Goal: Information Seeking & Learning: Learn about a topic

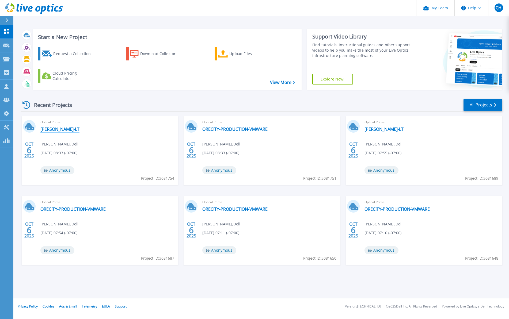
click at [48, 128] on link "[PERSON_NAME]-LT" at bounding box center [59, 128] width 39 height 5
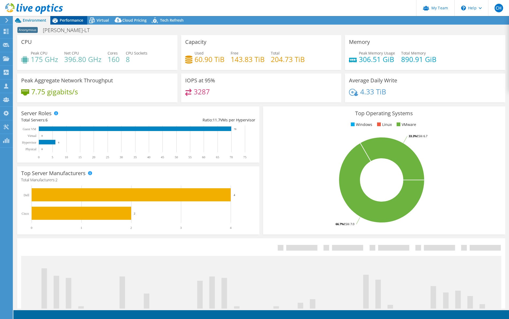
select select "USD"
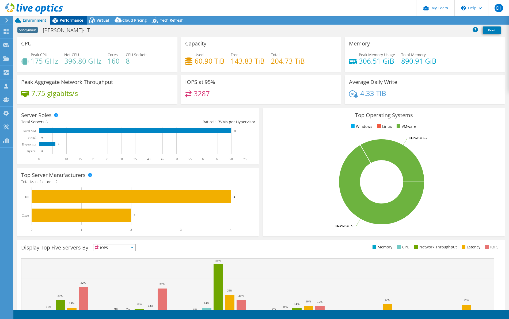
click at [66, 22] on span "Performance" at bounding box center [72, 20] width 24 height 5
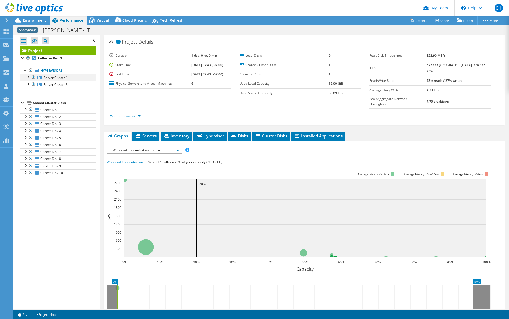
click at [30, 79] on div at bounding box center [27, 76] width 5 height 5
click at [28, 19] on span "Environment" at bounding box center [35, 20] width 24 height 5
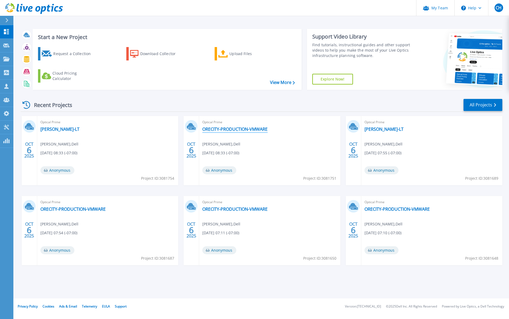
click at [245, 129] on link "ORECITY-PRODUCTION-VMWARE" at bounding box center [234, 128] width 65 height 5
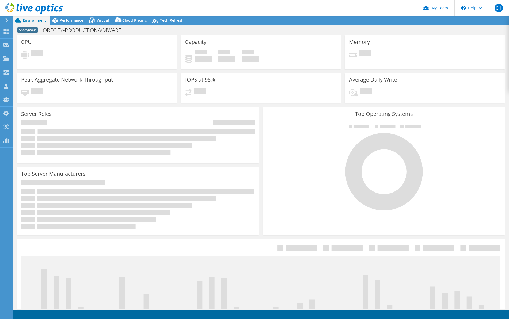
select select "USD"
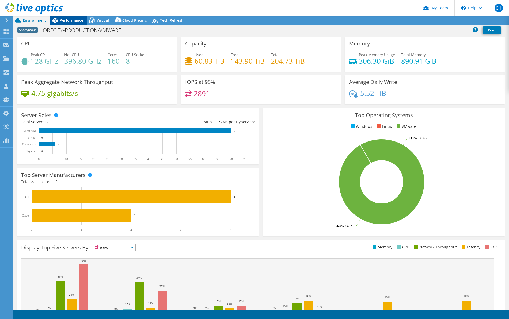
click at [76, 20] on span "Performance" at bounding box center [72, 20] width 24 height 5
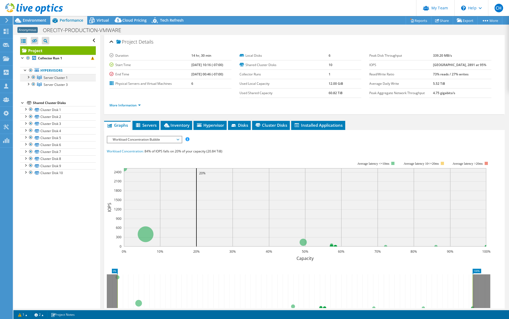
click at [29, 76] on div at bounding box center [27, 76] width 5 height 5
click at [5, 30] on use at bounding box center [6, 31] width 5 height 5
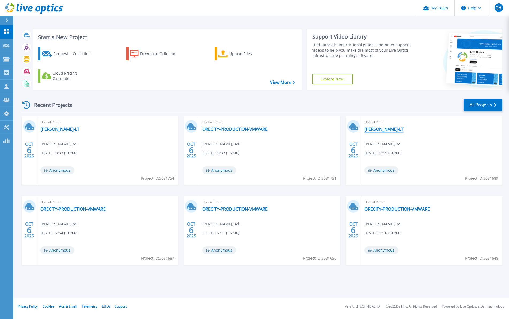
click at [380, 129] on link "[PERSON_NAME]-LT" at bounding box center [383, 128] width 39 height 5
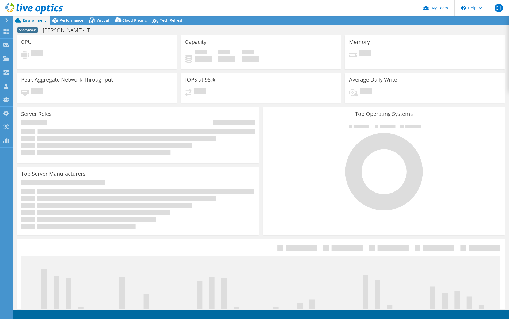
select select "USD"
radio input "true"
radio input "false"
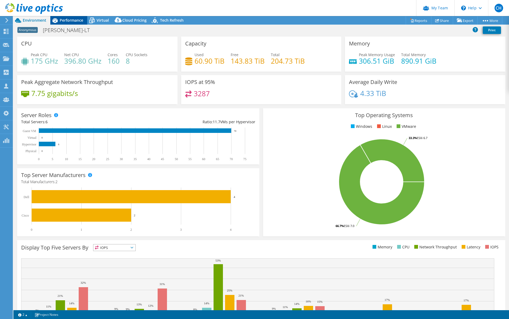
click at [73, 18] on span "Performance" at bounding box center [72, 20] width 24 height 5
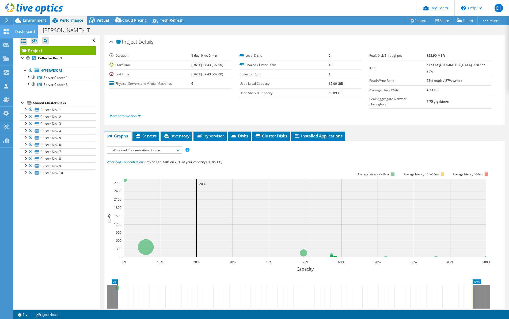
click at [3, 30] on icon at bounding box center [6, 31] width 6 height 5
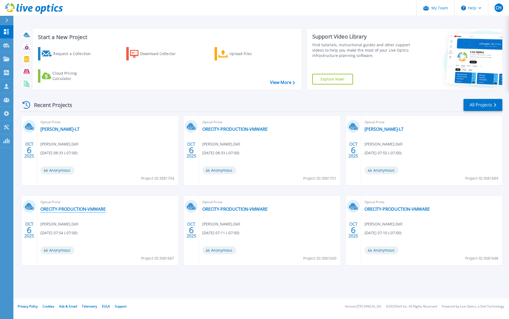
click at [92, 210] on link "ORECITY-PRODUCTION-VMWARE" at bounding box center [72, 208] width 65 height 5
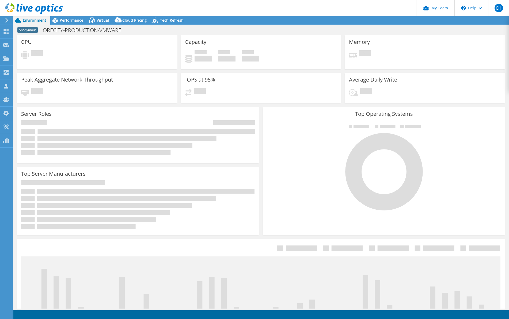
select select "USD"
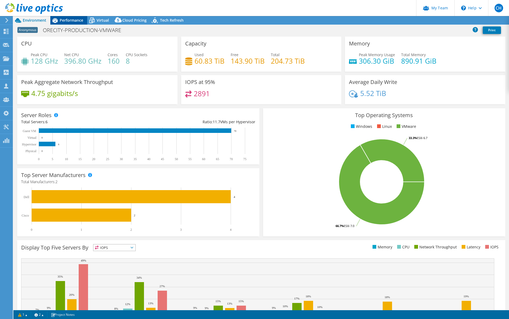
click at [63, 22] on span "Performance" at bounding box center [72, 20] width 24 height 5
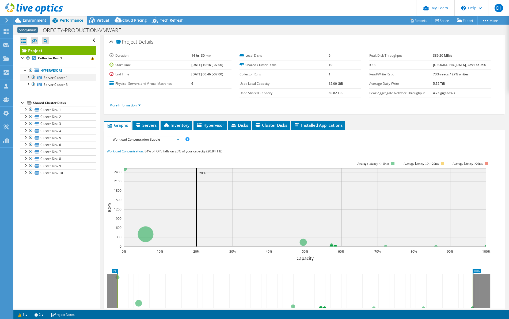
click at [28, 78] on div at bounding box center [27, 76] width 5 height 5
click at [9, 30] on icon at bounding box center [6, 31] width 6 height 5
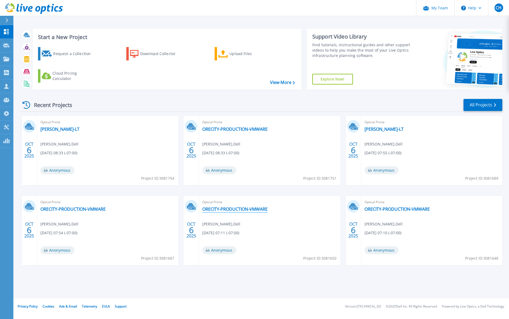
click at [244, 208] on link "ORECITY-PRODUCTION-VMWARE" at bounding box center [234, 208] width 65 height 5
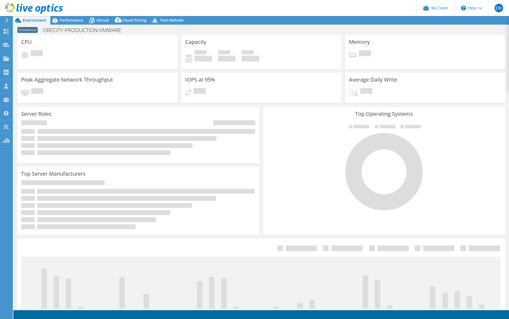
select select "USD"
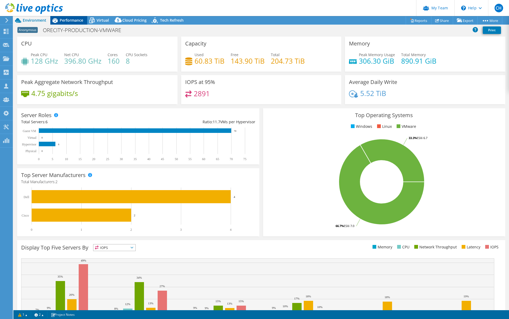
click at [70, 22] on span "Performance" at bounding box center [72, 20] width 24 height 5
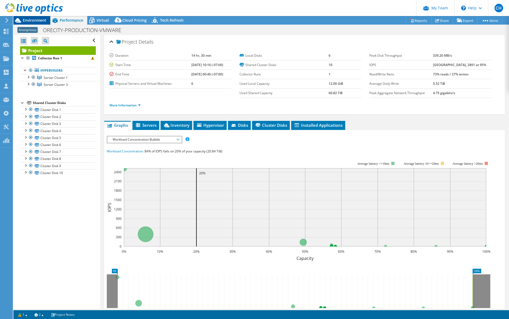
click at [39, 21] on span "Environment" at bounding box center [35, 20] width 24 height 5
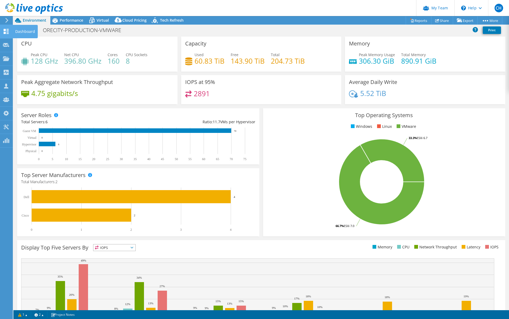
click at [9, 32] on icon at bounding box center [6, 31] width 6 height 5
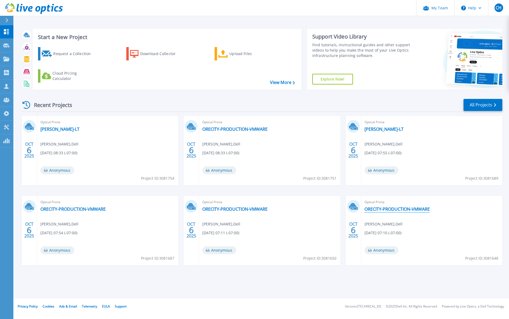
click at [387, 210] on link "ORECITY-PRODUCTION-VMWARE" at bounding box center [396, 208] width 65 height 5
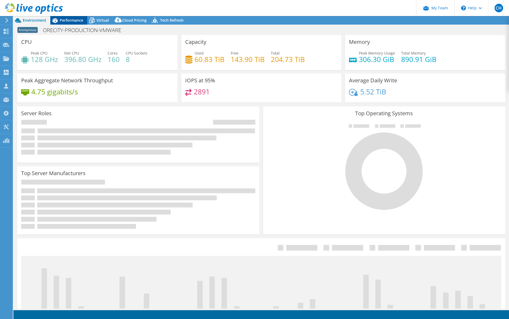
select select "USD"
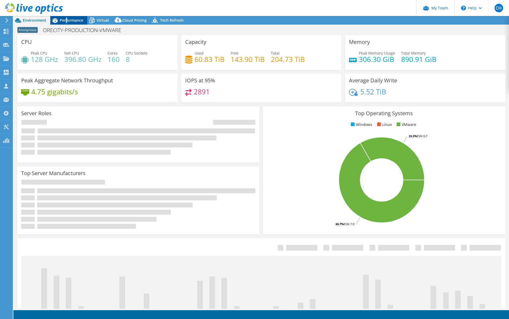
click at [67, 19] on span "Performance" at bounding box center [72, 20] width 24 height 5
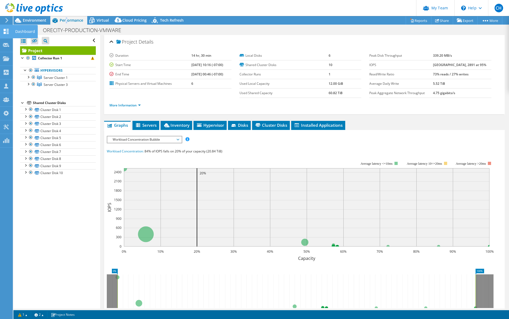
click at [5, 29] on icon at bounding box center [6, 31] width 6 height 5
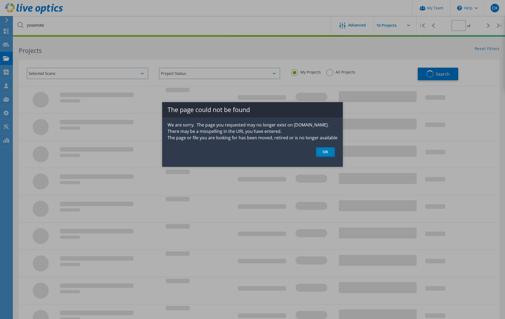
type input "1"
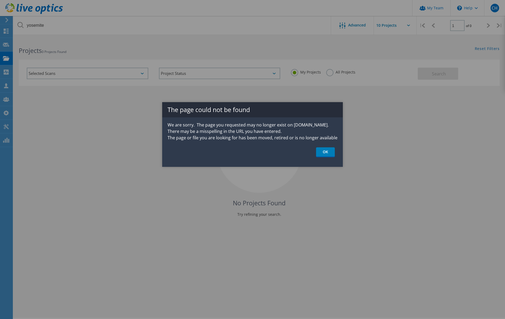
drag, startPoint x: 312, startPoint y: 158, endPoint x: 320, endPoint y: 146, distance: 14.0
click at [313, 156] on div "The page could not be found We are sorry. The page you requested may no longer …" at bounding box center [252, 134] width 181 height 65
click at [320, 146] on div "The page could not be found We are sorry. The page you requested may no longer …" at bounding box center [252, 134] width 181 height 65
click at [319, 152] on link "OK" at bounding box center [325, 152] width 19 height 10
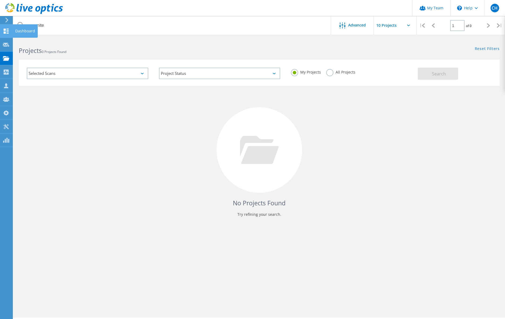
click at [3, 29] on icon at bounding box center [6, 31] width 6 height 5
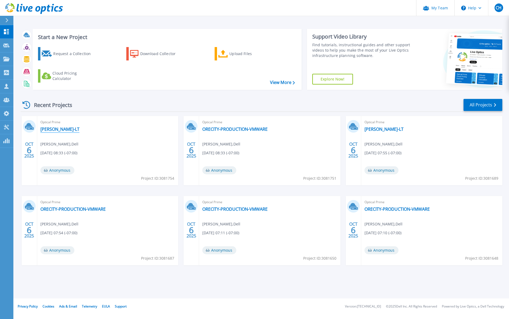
click at [48, 130] on link "[PERSON_NAME]-LT" at bounding box center [59, 128] width 39 height 5
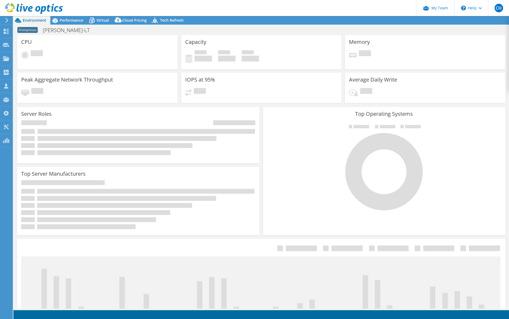
select select "USD"
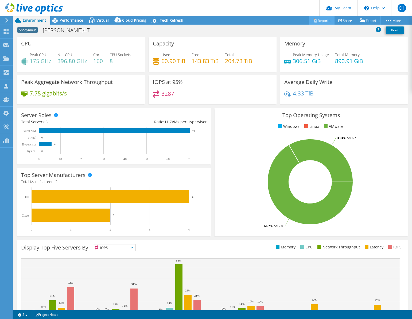
click at [324, 21] on link "Reports" at bounding box center [322, 20] width 26 height 8
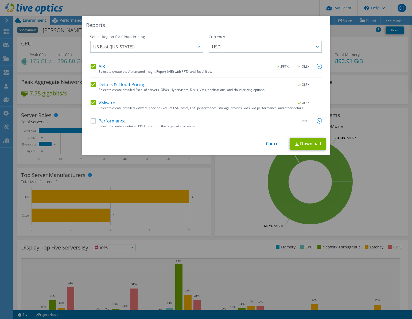
click at [378, 94] on div "Reports Select Region for Cloud Pricing Asia Pacific ([GEOGRAPHIC_DATA]) [GEOGR…" at bounding box center [206, 159] width 412 height 287
